Goal: Task Accomplishment & Management: Manage account settings

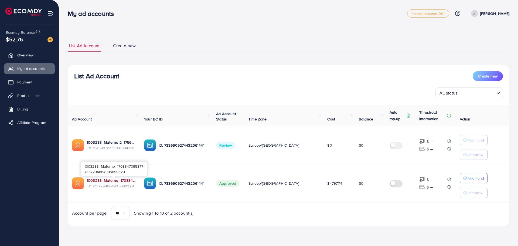
click at [120, 179] on link "1003283_Malerno_1708347095877" at bounding box center [111, 179] width 49 height 5
drag, startPoint x: 239, startPoint y: 145, endPoint x: 247, endPoint y: 146, distance: 8.1
click at [244, 146] on td "Review" at bounding box center [228, 145] width 32 height 38
click at [244, 145] on td "Review" at bounding box center [228, 145] width 32 height 38
click at [120, 47] on span "Create new" at bounding box center [124, 46] width 23 height 6
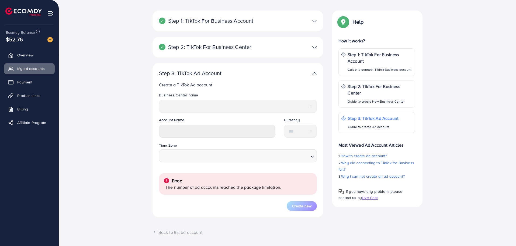
scroll to position [45, 0]
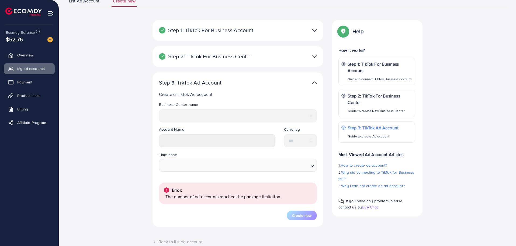
click at [319, 58] on div at bounding box center [294, 57] width 56 height 8
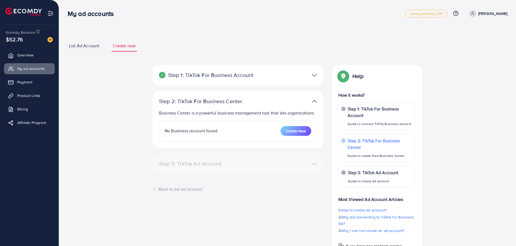
select select
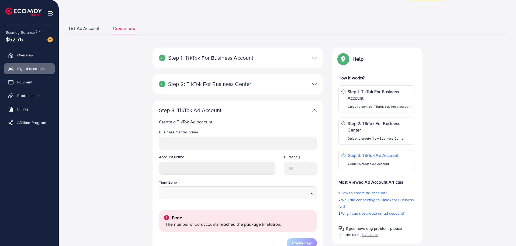
scroll to position [27, 0]
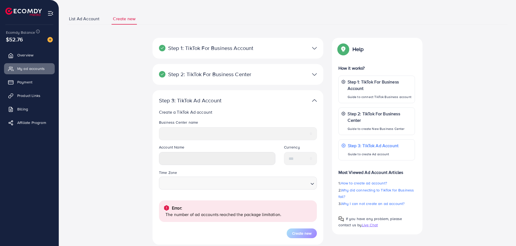
click at [217, 118] on div "Create a TikTok Ad account Business Center name ********* ******* Account Name …" at bounding box center [238, 173] width 158 height 129
click at [315, 101] on img at bounding box center [314, 101] width 5 height 8
click at [317, 73] on img at bounding box center [314, 74] width 5 height 8
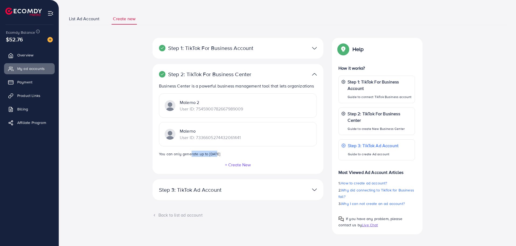
drag, startPoint x: 192, startPoint y: 154, endPoint x: 237, endPoint y: 150, distance: 45.5
click at [237, 150] on div "Malerno 2 User ID: 7545900782667989009 Malerno User ID: 7336605274432061441 You…" at bounding box center [238, 124] width 158 height 63
click at [244, 153] on div "Malerno 2 User ID: 7545900782667989009 Malerno User ID: 7336605274432061441 You…" at bounding box center [238, 124] width 158 height 63
click at [218, 191] on p "Step 3: TikTok Ad Account" at bounding box center [210, 189] width 102 height 6
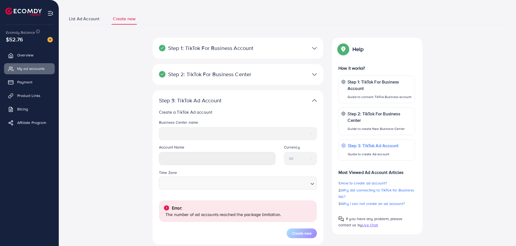
click at [315, 98] on img at bounding box center [314, 101] width 5 height 8
click at [311, 101] on div at bounding box center [294, 101] width 56 height 8
click at [317, 76] on div at bounding box center [294, 74] width 56 height 8
click at [74, 18] on span "List Ad Account" at bounding box center [84, 19] width 30 height 6
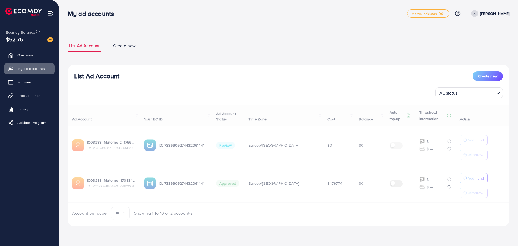
select select
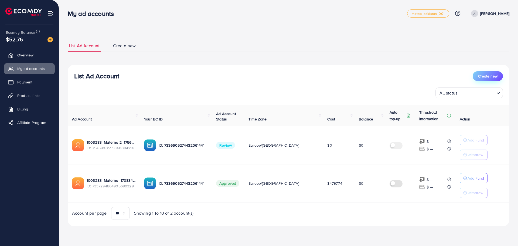
click at [490, 75] on span "Create new" at bounding box center [487, 75] width 19 height 5
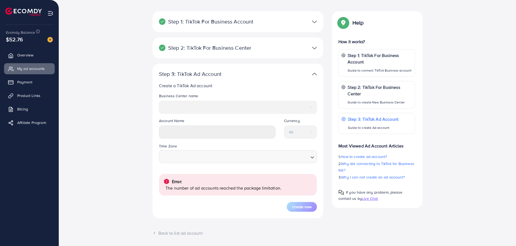
scroll to position [54, 0]
drag, startPoint x: 170, startPoint y: 180, endPoint x: 204, endPoint y: 179, distance: 33.7
click at [204, 179] on div "Error:" at bounding box center [237, 180] width 149 height 6
click at [264, 188] on p "The number of ad accounts reached the package limitation." at bounding box center [239, 187] width 147 height 6
click at [314, 73] on img at bounding box center [314, 74] width 5 height 8
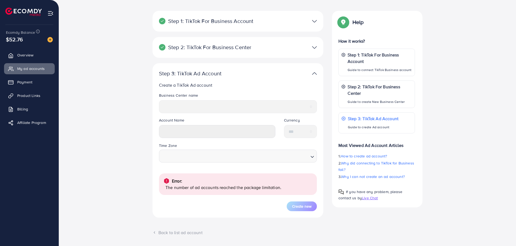
click at [315, 46] on img at bounding box center [314, 47] width 5 height 8
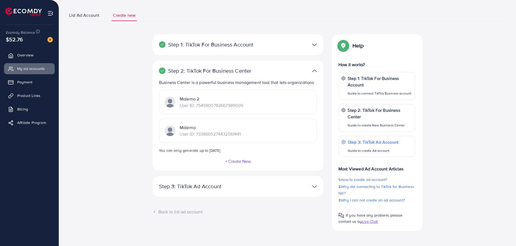
scroll to position [30, 0]
drag, startPoint x: 209, startPoint y: 135, endPoint x: 242, endPoint y: 134, distance: 33.2
click at [242, 134] on div "Malerno User ID: 7336605274432061441" at bounding box center [238, 130] width 158 height 24
click at [238, 136] on p "User ID: 7336605274432061441" at bounding box center [210, 133] width 61 height 6
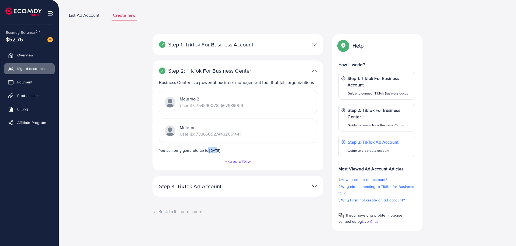
click at [217, 150] on div "Malerno 2 User ID: 7545900782667989009 Malerno User ID: 7336605274432061441 You…" at bounding box center [238, 121] width 158 height 63
drag, startPoint x: 311, startPoint y: 70, endPoint x: 213, endPoint y: 88, distance: 99.6
click at [311, 70] on div at bounding box center [294, 71] width 56 height 8
click at [318, 74] on div "Step 2: TikTok For Business Center Business Center is a powerful business manag…" at bounding box center [238, 115] width 171 height 110
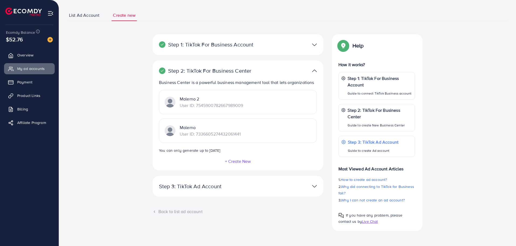
click at [314, 71] on img at bounding box center [314, 71] width 5 height 8
click at [302, 185] on div at bounding box center [294, 186] width 56 height 8
click at [305, 184] on div at bounding box center [294, 186] width 56 height 8
click at [164, 210] on div "Back to list ad account" at bounding box center [238, 211] width 171 height 6
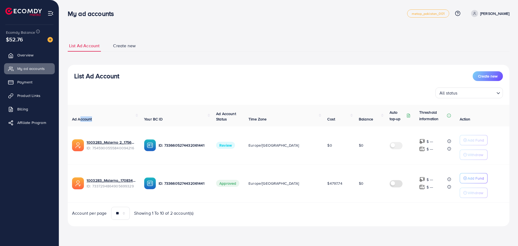
drag, startPoint x: 80, startPoint y: 120, endPoint x: 109, endPoint y: 119, distance: 29.4
click at [109, 119] on th "Ad Account" at bounding box center [104, 116] width 72 height 22
click at [492, 78] on span "Create new" at bounding box center [487, 75] width 19 height 5
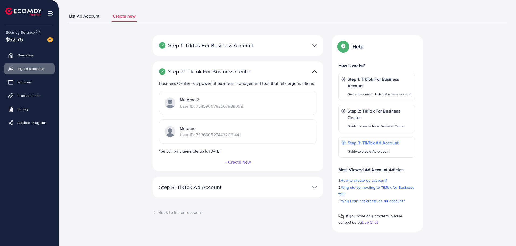
scroll to position [30, 0]
click at [200, 188] on p "Step 3: TikTok Ad Account" at bounding box center [210, 186] width 102 height 6
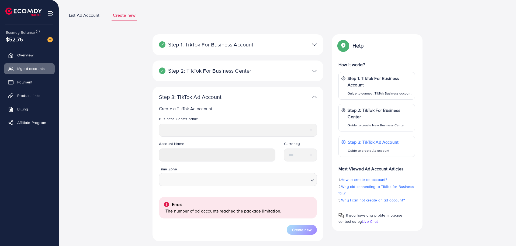
click at [192, 144] on legend "Account Name" at bounding box center [217, 145] width 116 height 8
drag, startPoint x: 314, startPoint y: 97, endPoint x: 266, endPoint y: 112, distance: 50.1
click at [314, 97] on img at bounding box center [314, 97] width 5 height 8
click at [261, 71] on p "Step 2: TikTok For Business Center" at bounding box center [210, 70] width 102 height 6
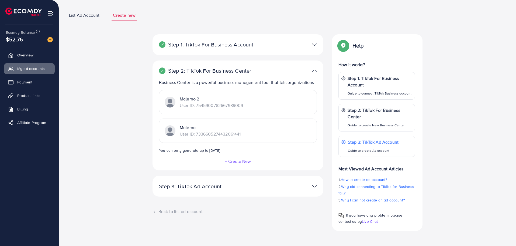
click at [233, 159] on button "+ Create New" at bounding box center [238, 161] width 26 height 5
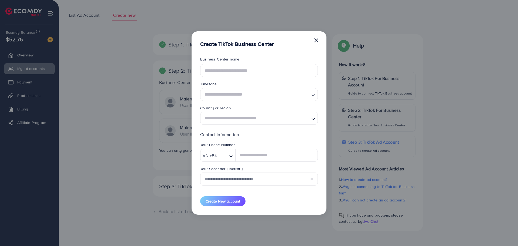
click at [316, 40] on button "×" at bounding box center [315, 40] width 5 height 11
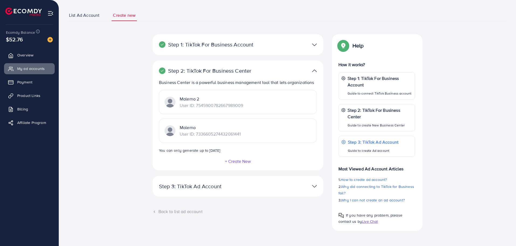
click at [194, 192] on div "Step 3: TikTok Ad Account Create a TikTok Ad account Business Center name *****…" at bounding box center [238, 185] width 171 height 21
click at [196, 189] on p "Step 3: TikTok Ad Account" at bounding box center [210, 186] width 102 height 6
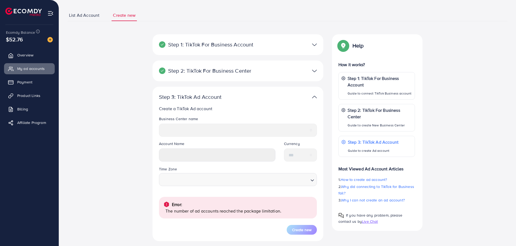
click at [319, 94] on div at bounding box center [294, 97] width 56 height 8
click at [307, 67] on div at bounding box center [294, 71] width 56 height 8
click at [313, 70] on img at bounding box center [314, 71] width 5 height 8
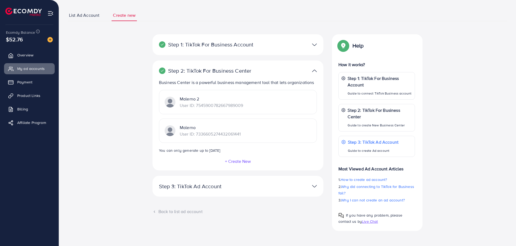
click at [314, 44] on img at bounding box center [314, 45] width 5 height 8
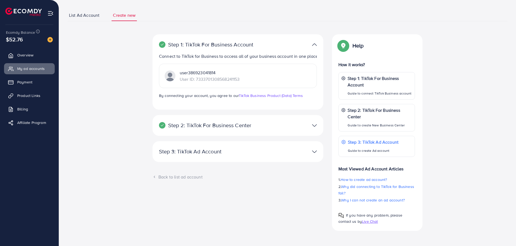
click at [314, 44] on img at bounding box center [314, 45] width 5 height 8
click at [311, 131] on div "Step 2: TikTok For Business Center Business Center is a powerful business manag…" at bounding box center [238, 125] width 171 height 21
click at [315, 42] on img at bounding box center [314, 45] width 5 height 8
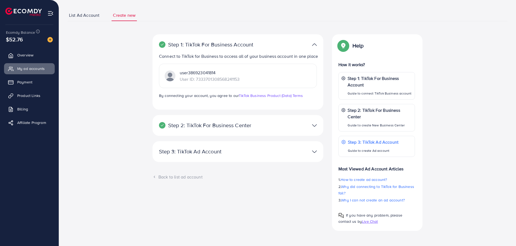
click at [315, 42] on img at bounding box center [314, 45] width 5 height 8
click at [312, 124] on div at bounding box center [294, 125] width 56 height 8
click at [318, 123] on div at bounding box center [294, 125] width 56 height 8
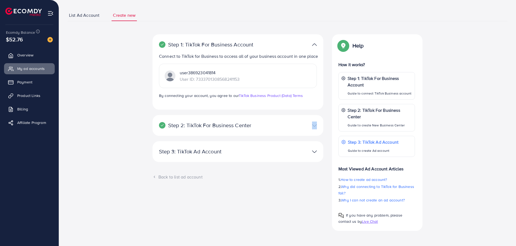
click at [317, 123] on div at bounding box center [294, 125] width 56 height 8
drag, startPoint x: 283, startPoint y: 125, endPoint x: 280, endPoint y: 122, distance: 3.8
click at [282, 125] on div at bounding box center [294, 125] width 56 height 8
click at [279, 122] on div at bounding box center [294, 125] width 56 height 8
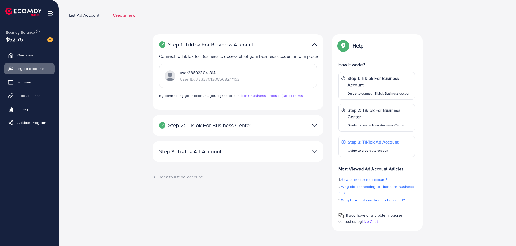
drag, startPoint x: 279, startPoint y: 122, endPoint x: 285, endPoint y: 123, distance: 5.7
click at [280, 122] on div at bounding box center [294, 125] width 56 height 8
click at [290, 124] on div at bounding box center [294, 125] width 56 height 8
drag, startPoint x: 290, startPoint y: 124, endPoint x: 291, endPoint y: 127, distance: 3.0
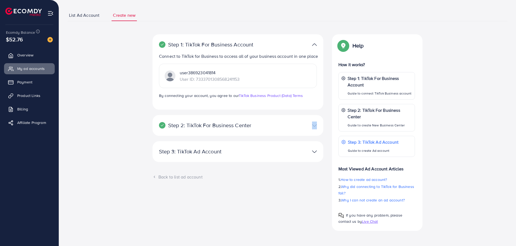
click at [291, 128] on div at bounding box center [294, 125] width 56 height 8
click at [329, 163] on div "Help Help How it works? Step 1: TikTok For Business Account Guide to connect Ti…" at bounding box center [377, 132] width 99 height 196
click at [309, 145] on div "Step 3: TikTok Ad Account Create a TikTok Ad account Business Center name *****…" at bounding box center [238, 151] width 171 height 21
click at [318, 153] on div at bounding box center [294, 151] width 56 height 8
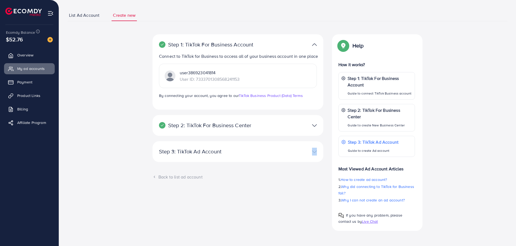
click at [318, 153] on div at bounding box center [294, 151] width 56 height 8
click at [318, 152] on div at bounding box center [294, 151] width 56 height 8
click at [318, 150] on div at bounding box center [294, 151] width 56 height 8
click at [325, 214] on div "Step 1: TikTok For Business Account Connect to TikTok for Business to access al…" at bounding box center [238, 132] width 180 height 196
click at [363, 200] on span "Why I can not create an ad account?" at bounding box center [373, 199] width 64 height 5
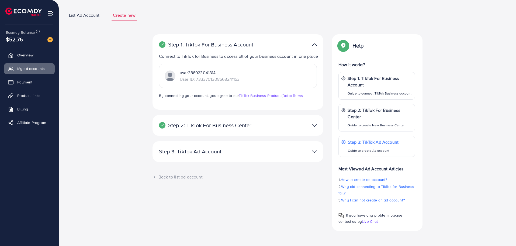
click at [212, 161] on div "Step 3: TikTok Ad Account Create a TikTok Ad account Business Center name *****…" at bounding box center [238, 151] width 171 height 21
click at [212, 159] on div "Step 3: TikTok Ad Account Create a TikTok Ad account Business Center name *****…" at bounding box center [238, 151] width 171 height 21
click at [245, 151] on p "Step 3: TikTok Ad Account" at bounding box center [210, 151] width 102 height 6
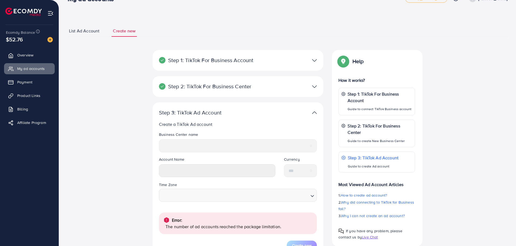
scroll to position [0, 0]
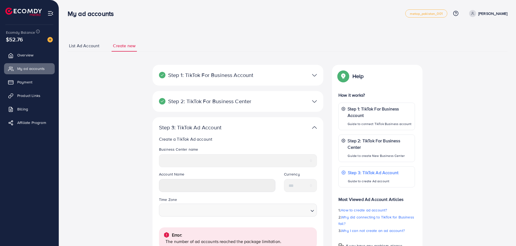
click at [314, 100] on img at bounding box center [314, 101] width 5 height 8
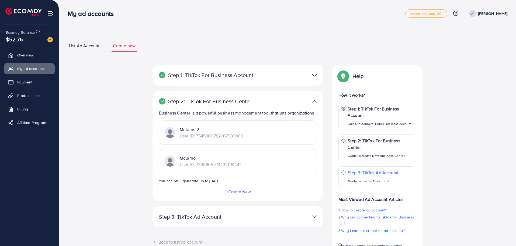
click at [189, 139] on div "Malerno 2 User ID: 7545900782667989009" at bounding box center [238, 132] width 158 height 24
drag, startPoint x: 212, startPoint y: 181, endPoint x: 220, endPoint y: 180, distance: 8.1
click at [220, 180] on div "Malerno 2 User ID: 7545900782667989009 Malerno User ID: 7336605274432061441 You…" at bounding box center [238, 151] width 158 height 63
click at [210, 163] on p "User ID: 7336605274432061441" at bounding box center [210, 164] width 61 height 6
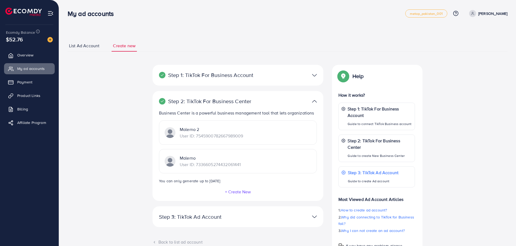
click at [192, 127] on p "Malerno 2" at bounding box center [211, 129] width 63 height 6
click at [24, 83] on span "Payment" at bounding box center [26, 81] width 15 height 5
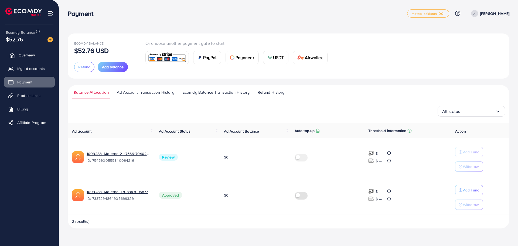
click at [29, 53] on span "Overview" at bounding box center [27, 54] width 16 height 5
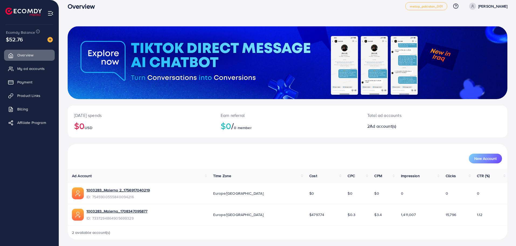
scroll to position [9, 0]
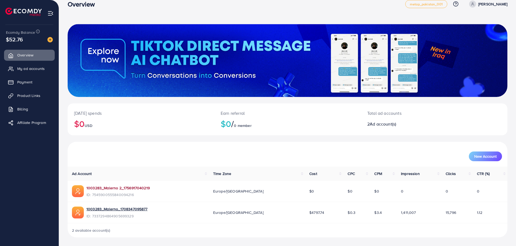
click at [125, 190] on link "1003283_Malerno 2_1756917040219" at bounding box center [118, 187] width 63 height 5
drag, startPoint x: 309, startPoint y: 213, endPoint x: 315, endPoint y: 213, distance: 5.7
click at [315, 213] on td "$4797.74" at bounding box center [324, 212] width 38 height 21
click at [29, 70] on span "My ad accounts" at bounding box center [32, 68] width 27 height 5
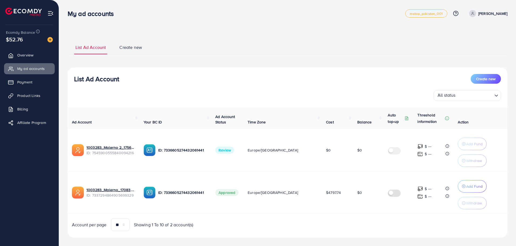
click at [388, 151] on label at bounding box center [395, 150] width 15 height 6
click at [126, 50] on span "Create new" at bounding box center [130, 47] width 23 height 6
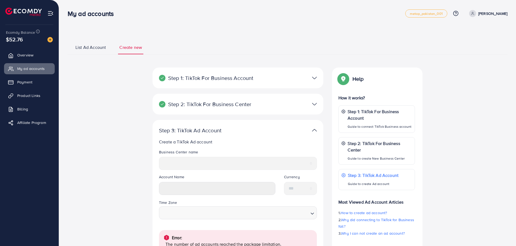
scroll to position [27, 0]
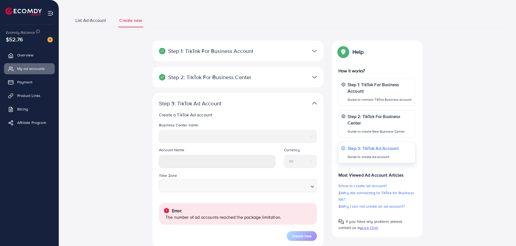
click at [393, 155] on p "Guide to create Ad account" at bounding box center [373, 156] width 51 height 6
click at [312, 101] on div at bounding box center [294, 103] width 56 height 8
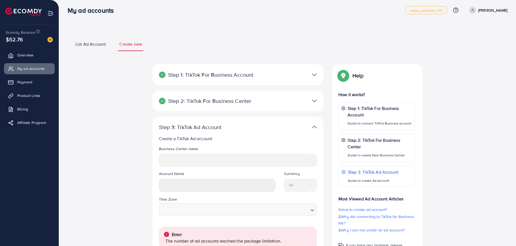
scroll to position [0, 0]
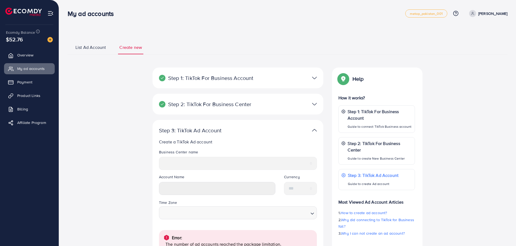
click at [234, 76] on p "Step 1: TikTok For Business Account" at bounding box center [210, 78] width 102 height 6
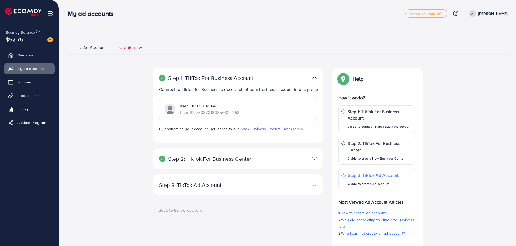
drag, startPoint x: 254, startPoint y: 113, endPoint x: 257, endPoint y: 113, distance: 3.0
click at [257, 113] on div "user386923041814 User ID: 7333701308568241153" at bounding box center [238, 109] width 158 height 24
click at [260, 114] on div "user386923041814 User ID: 7333701308568241153" at bounding box center [238, 109] width 158 height 24
click at [249, 113] on div "user386923041814 User ID: 7333701308568241153" at bounding box center [238, 109] width 158 height 24
drag, startPoint x: 241, startPoint y: 110, endPoint x: 249, endPoint y: 112, distance: 8.5
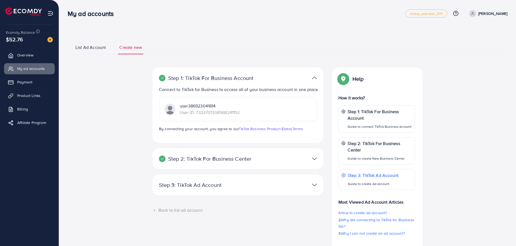
click at [181, 105] on div "user386923041814 User ID: 7333701308568241153" at bounding box center [238, 109] width 158 height 24
click at [249, 112] on div "user386923041814 User ID: 7333701308568241153" at bounding box center [238, 109] width 158 height 24
click at [97, 53] on link "List Ad Account" at bounding box center [90, 49] width 33 height 10
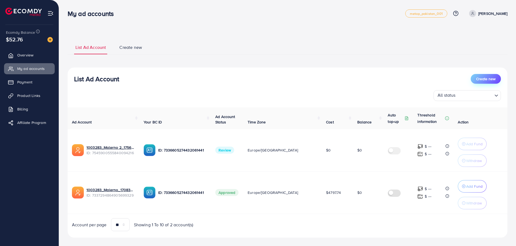
click at [484, 78] on button "Create new" at bounding box center [486, 79] width 30 height 10
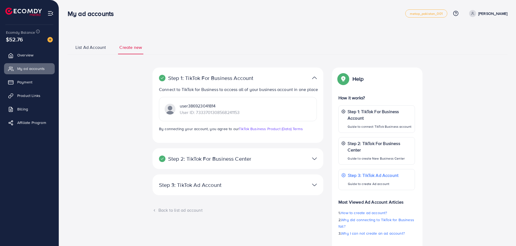
click at [269, 158] on div at bounding box center [294, 158] width 56 height 8
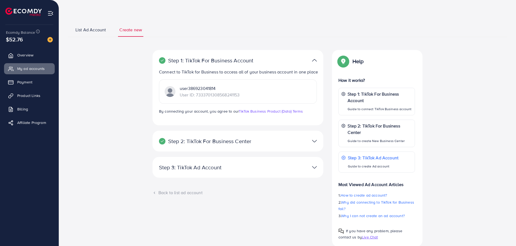
scroll to position [27, 0]
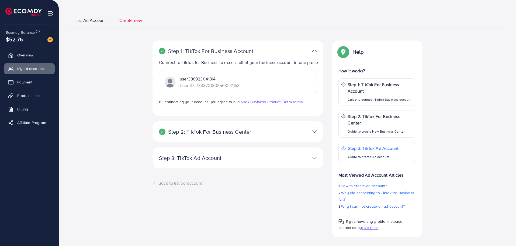
click at [314, 160] on img at bounding box center [314, 158] width 5 height 8
click at [0, 0] on div "Create a TikTok Ad account Business Center name ********* ******* Account Name …" at bounding box center [0, 0] width 0 height 0
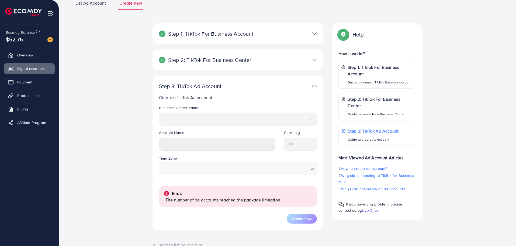
scroll to position [54, 0]
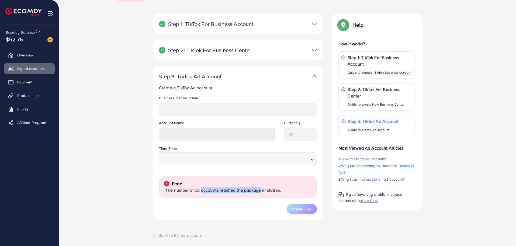
drag, startPoint x: 199, startPoint y: 190, endPoint x: 258, endPoint y: 194, distance: 58.9
click at [258, 194] on div "Error: The number of ad accounts reached the package limitation." at bounding box center [238, 187] width 158 height 22
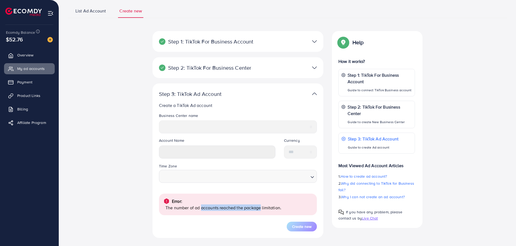
scroll to position [0, 0]
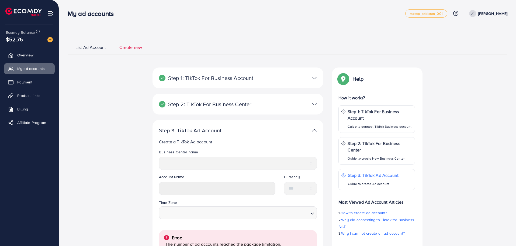
click at [246, 104] on p "Step 2: TikTok For Business Center" at bounding box center [210, 104] width 102 height 6
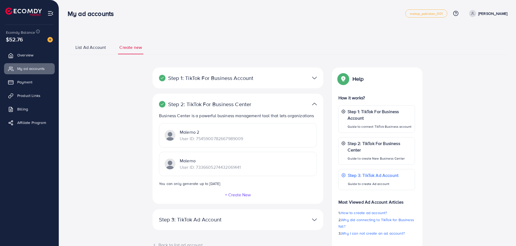
click at [270, 110] on div "Step 2: TikTok For Business Center Business Center is a powerful business manag…" at bounding box center [238, 149] width 171 height 110
click at [242, 107] on p "Step 2: TikTok For Business Center" at bounding box center [210, 104] width 102 height 6
click at [246, 88] on div "Step 1: TikTok For Business Account Connect to TikTok for Business to access al…" at bounding box center [238, 77] width 171 height 21
click at [248, 82] on div "Step 1: TikTok For Business Account Connect to TikTok for Business to access al…" at bounding box center [238, 77] width 171 height 21
click at [248, 77] on p "Step 1: TikTok For Business Account" at bounding box center [210, 78] width 102 height 6
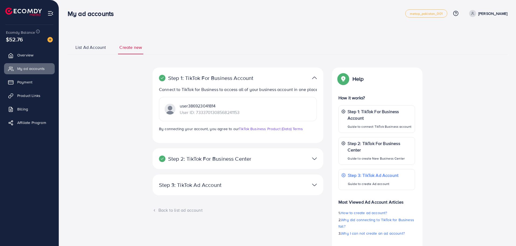
click at [248, 77] on p "Step 1: TikTok For Business Account" at bounding box center [210, 78] width 102 height 6
click at [89, 47] on span "List Ad Account" at bounding box center [90, 47] width 30 height 6
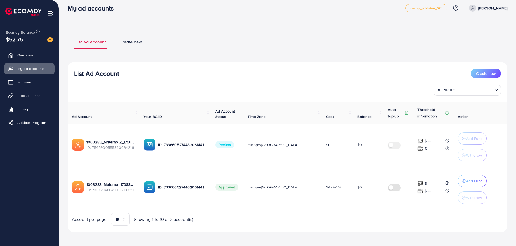
scroll to position [7, 0]
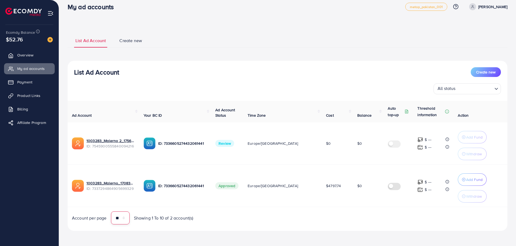
click at [127, 220] on select "** ** ** ***" at bounding box center [120, 217] width 19 height 13
click at [127, 219] on select "** ** ** ***" at bounding box center [120, 217] width 19 height 13
click at [23, 56] on span "Overview" at bounding box center [27, 54] width 16 height 5
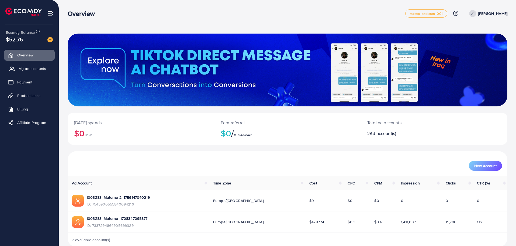
click at [21, 72] on link "My ad accounts" at bounding box center [29, 68] width 51 height 11
